Goal: Check status: Check status

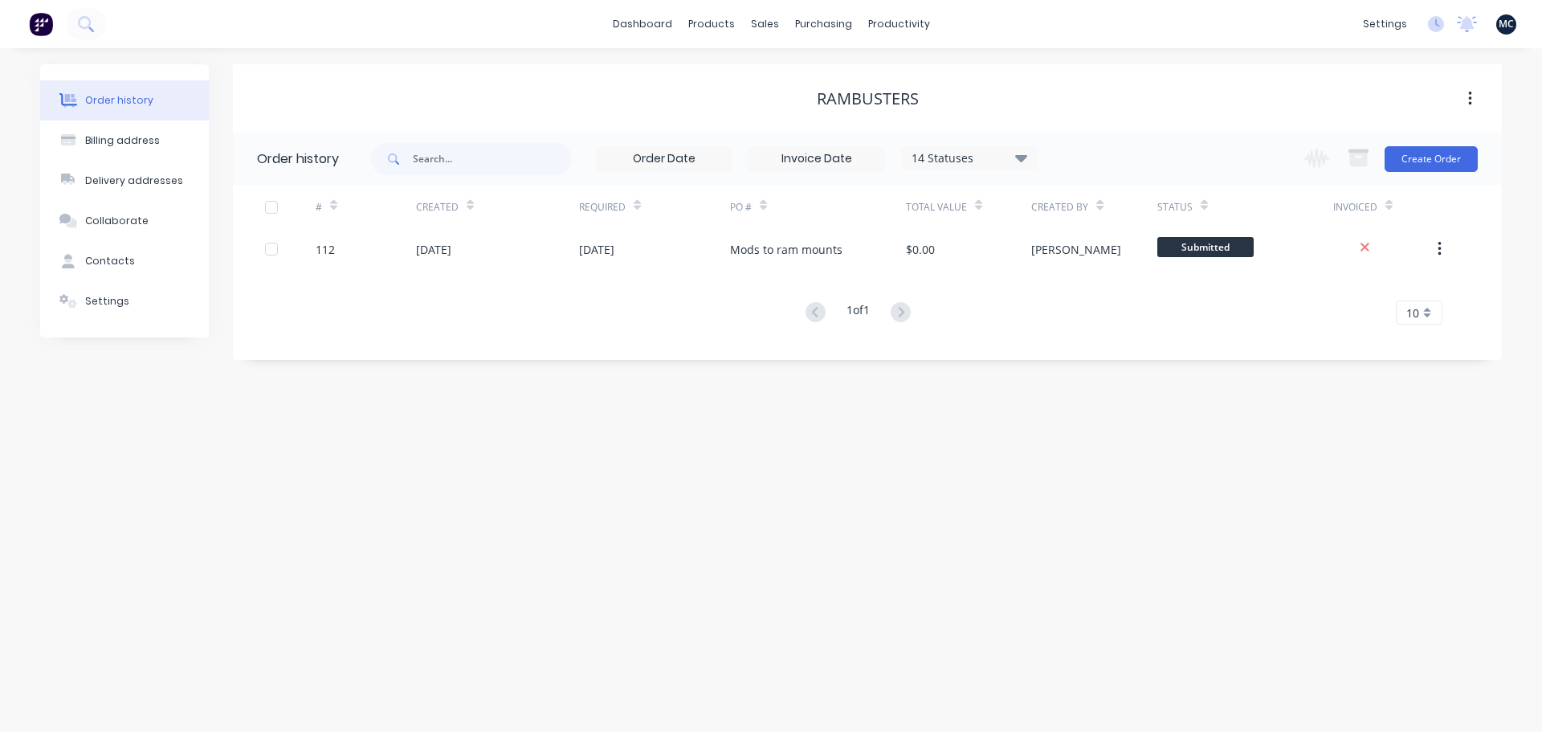
click at [1501, 39] on div "dashboard products sales purchasing productivity dashboard products Product Cat…" at bounding box center [771, 24] width 1542 height 48
click at [1467, 22] on icon at bounding box center [1467, 22] width 14 height 13
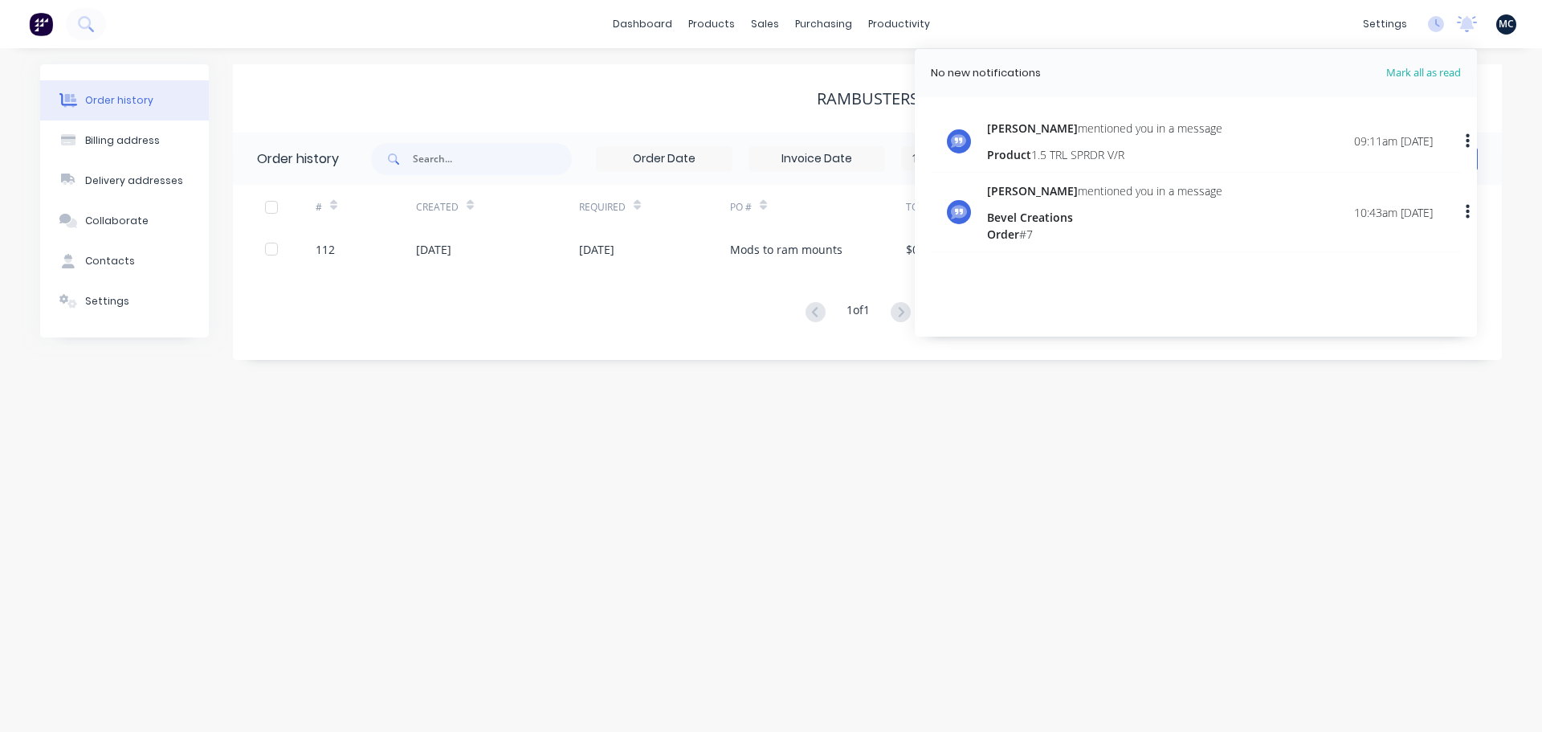
click at [1391, 486] on div "Order history Billing address Delivery addresses Collaborate Contacts Settings …" at bounding box center [771, 389] width 1542 height 683
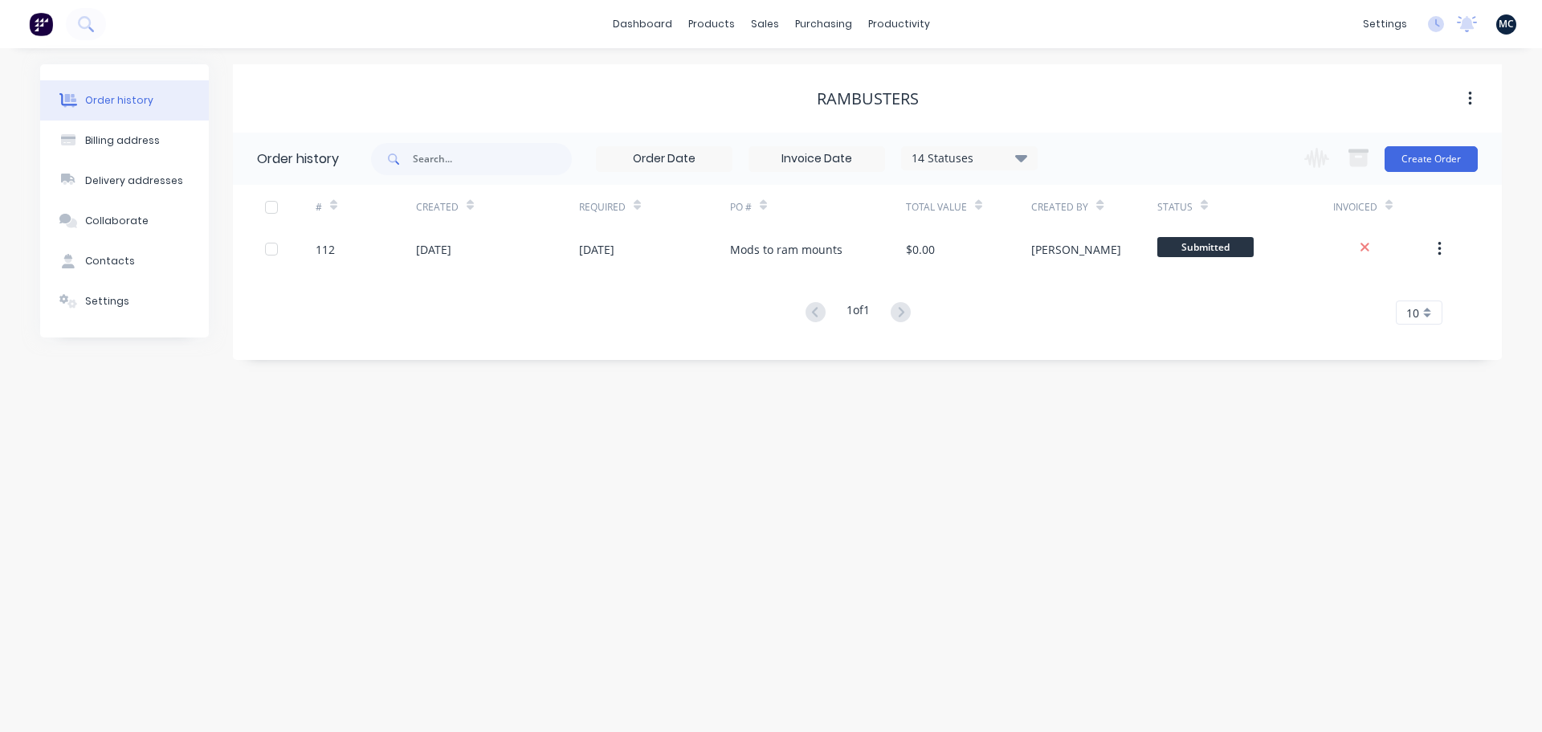
click at [1503, 30] on span "MC" at bounding box center [1506, 24] width 15 height 14
click at [1468, 26] on icon at bounding box center [1467, 22] width 14 height 13
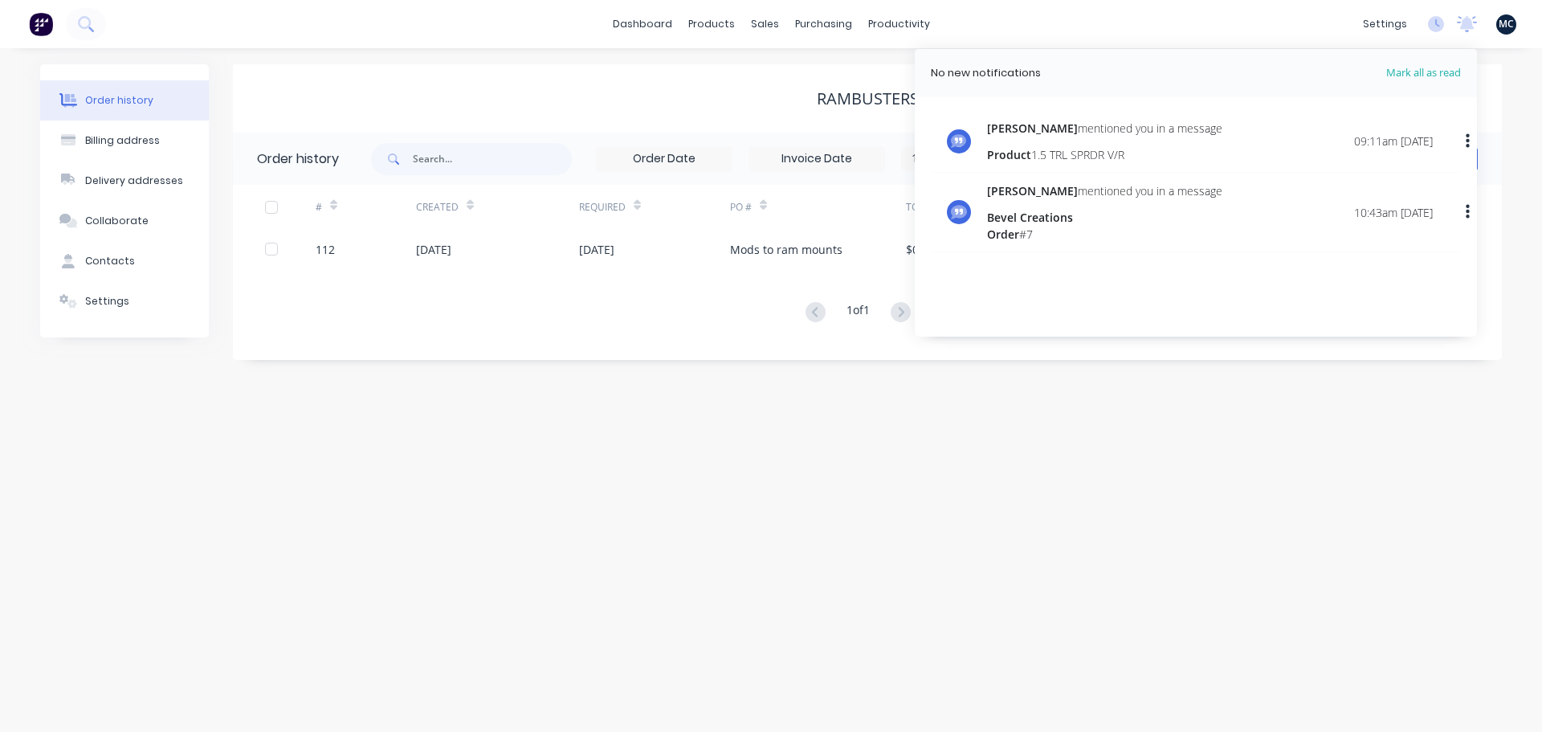
click at [1386, 417] on div "Order history Billing address Delivery addresses Collaborate Contacts Settings …" at bounding box center [771, 389] width 1542 height 683
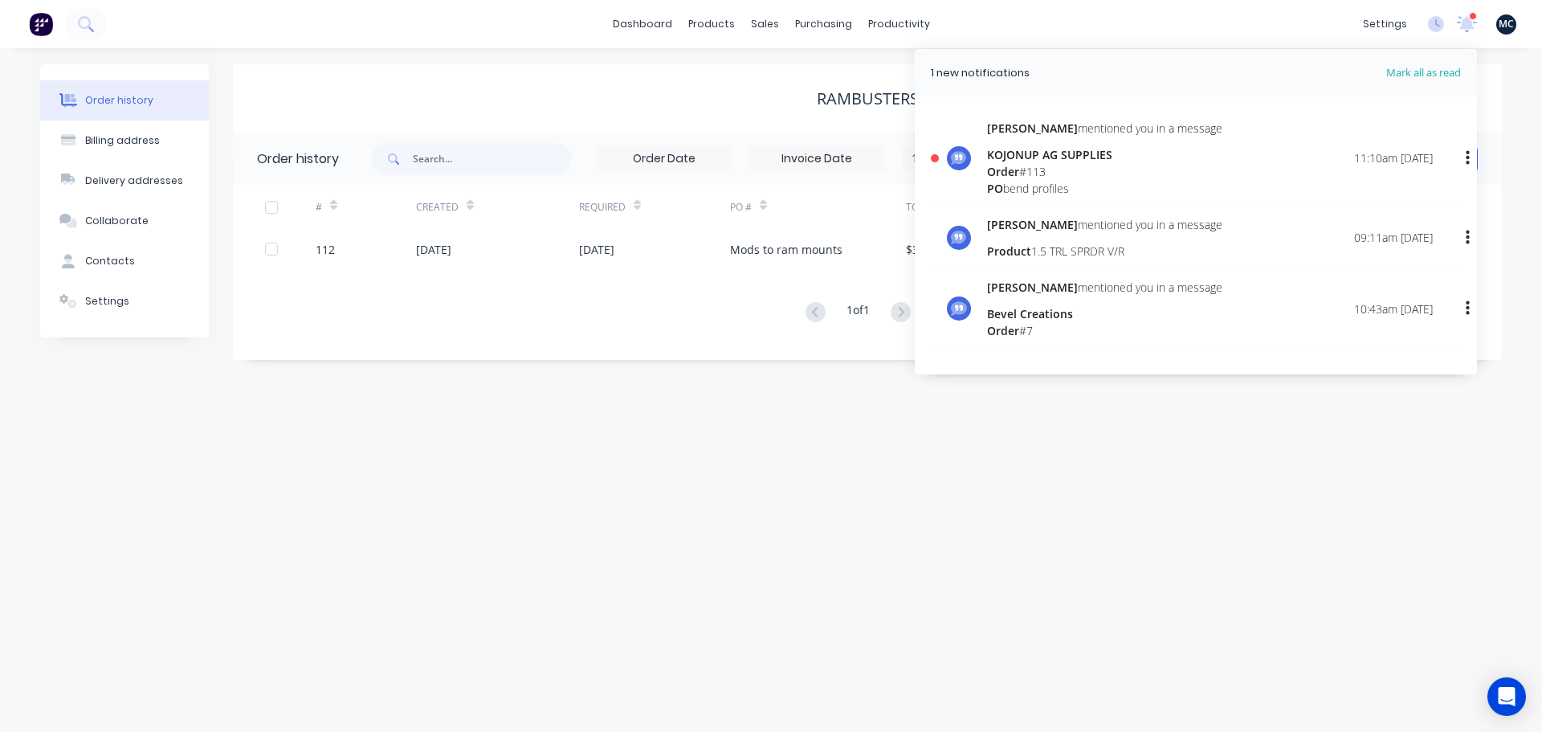
click at [1147, 175] on div "Order # 113" at bounding box center [1104, 171] width 235 height 17
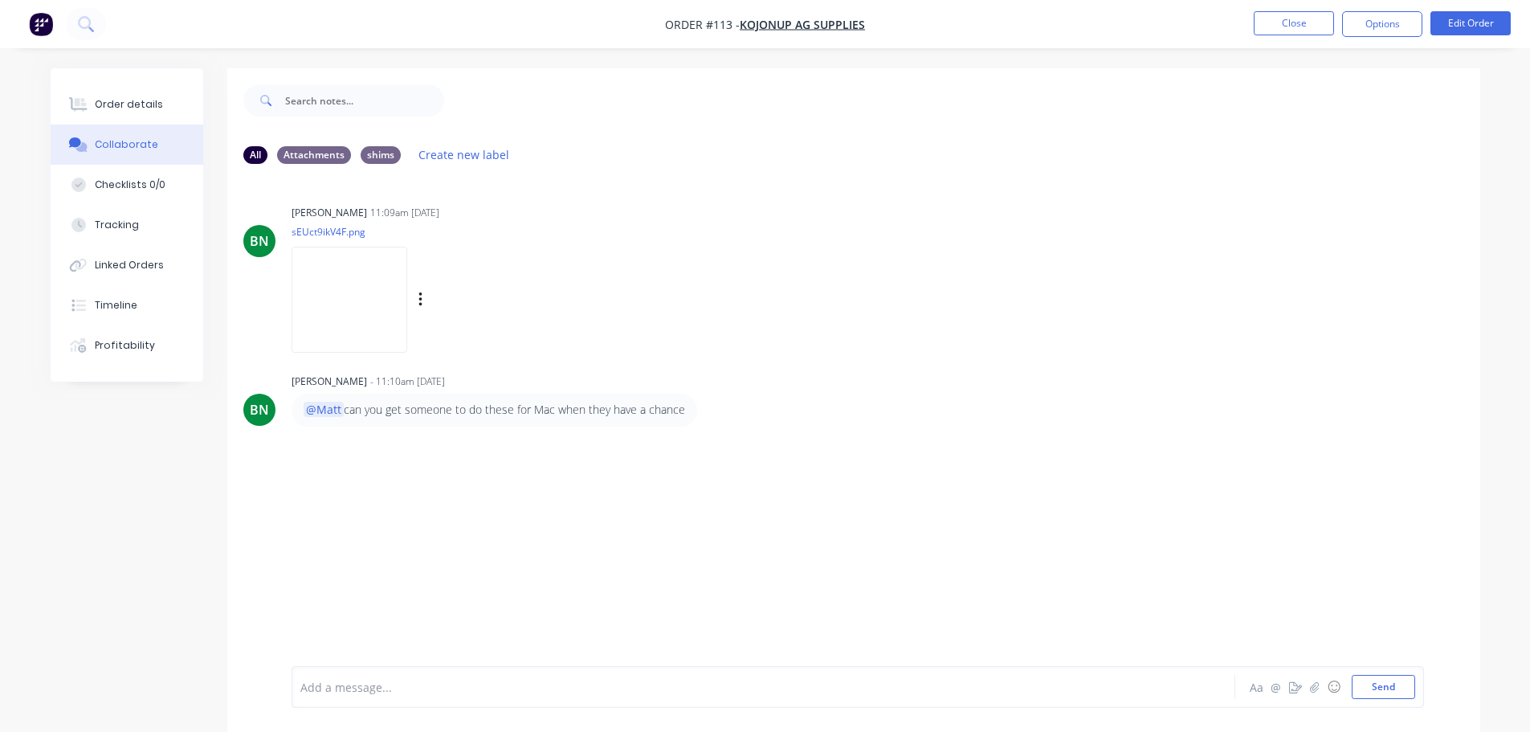
click at [309, 279] on img at bounding box center [350, 299] width 116 height 105
click at [871, 348] on div "BN [PERSON_NAME] 11:09am [DATE] sEUct9ikV4F.png Labels Download Delete BN [PERS…" at bounding box center [853, 421] width 1253 height 489
click at [385, 286] on img at bounding box center [350, 299] width 116 height 105
click at [1435, 79] on icon at bounding box center [1431, 76] width 14 height 19
click at [1283, 18] on button "Close" at bounding box center [1294, 23] width 80 height 24
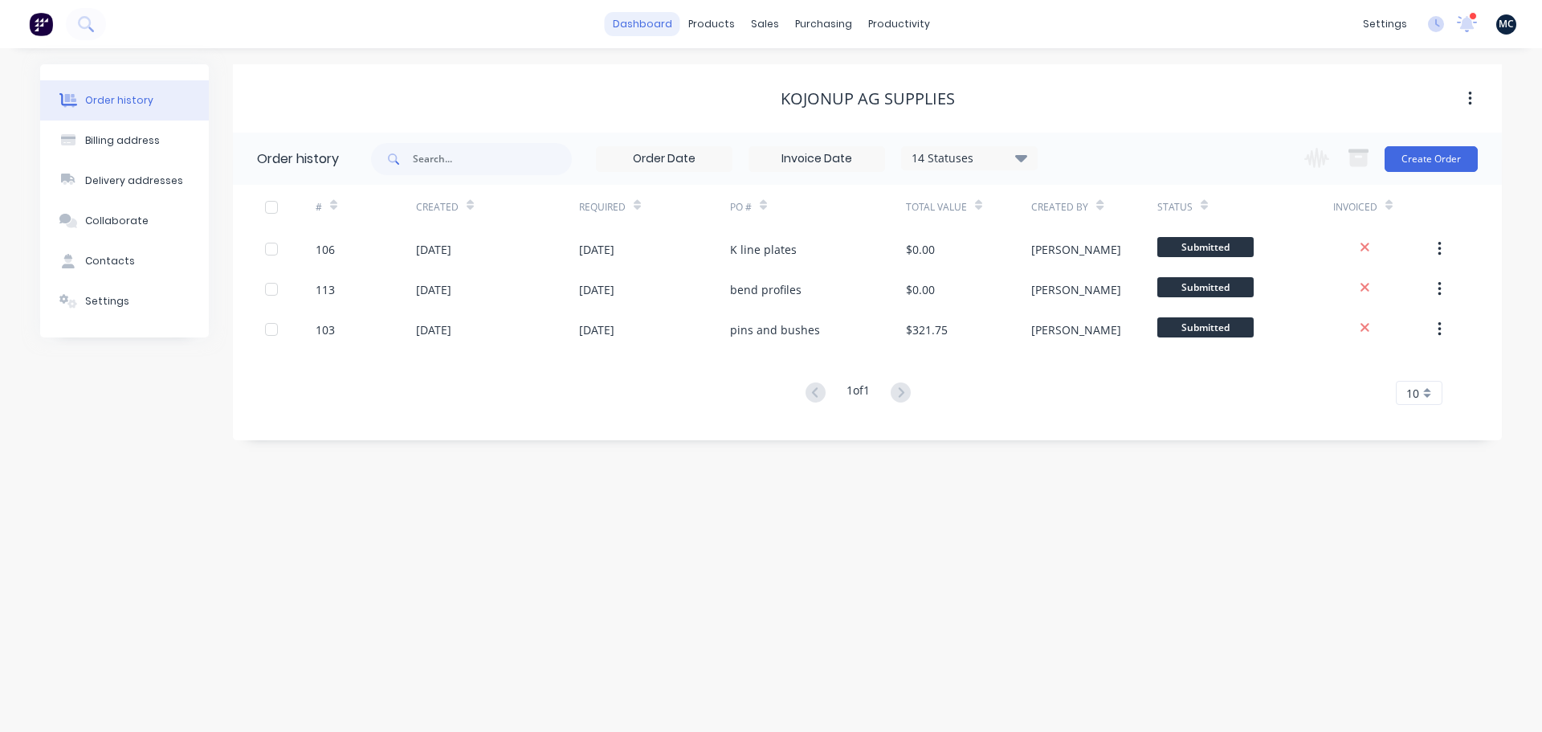
click at [626, 19] on link "dashboard" at bounding box center [642, 24] width 75 height 24
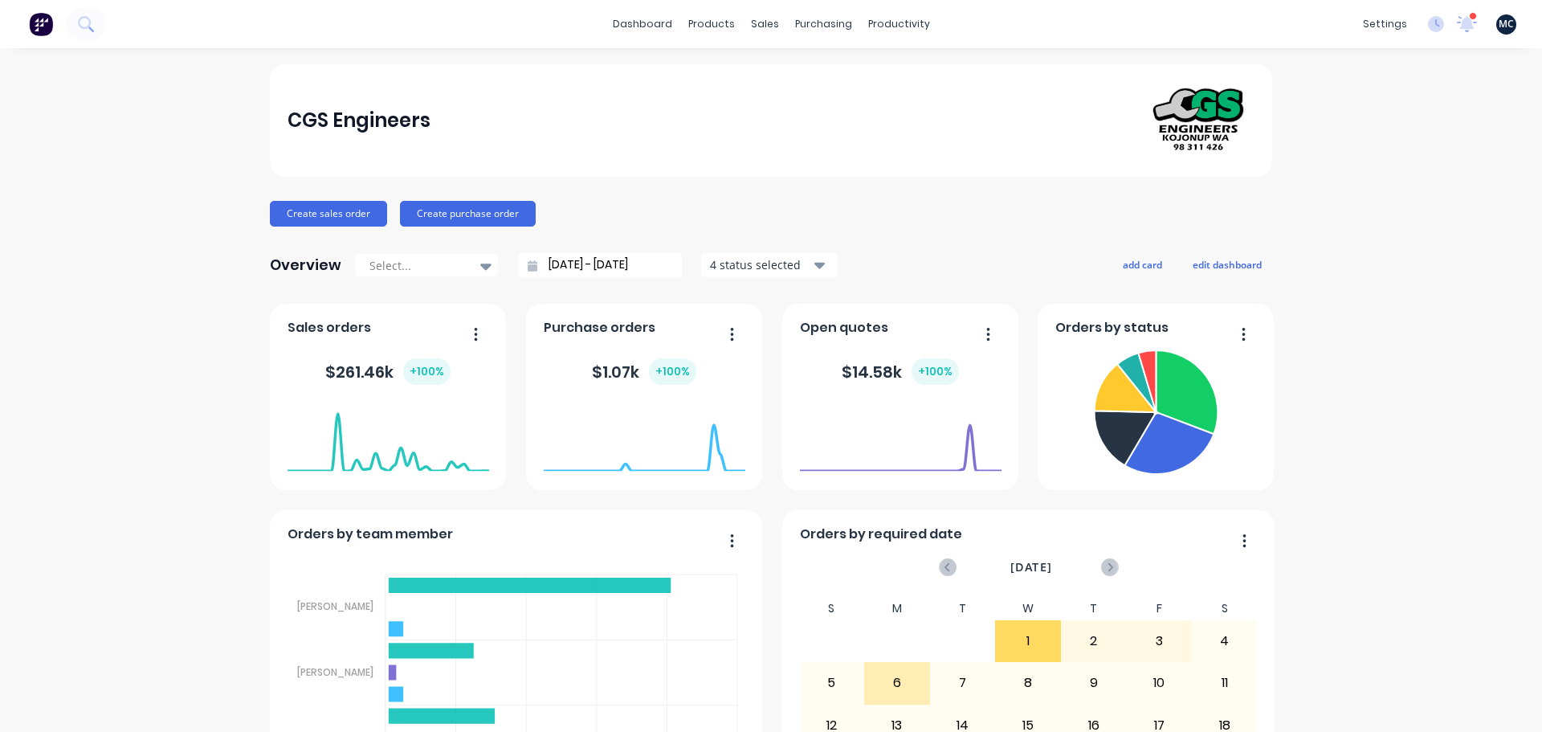
click at [1499, 24] on span "MC" at bounding box center [1506, 24] width 15 height 14
